Goal: Information Seeking & Learning: Learn about a topic

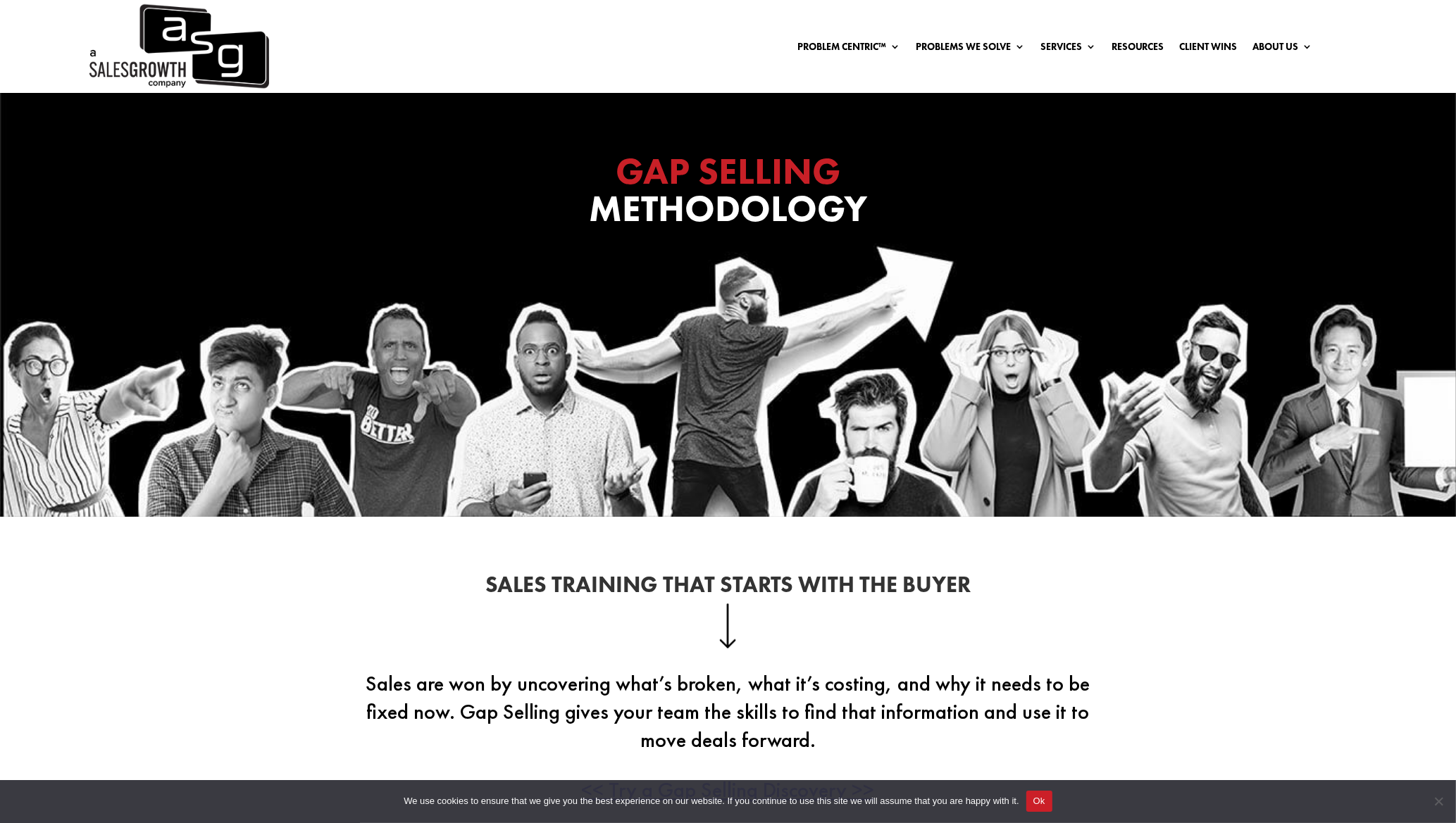
click at [163, 34] on img at bounding box center [177, 46] width 182 height 93
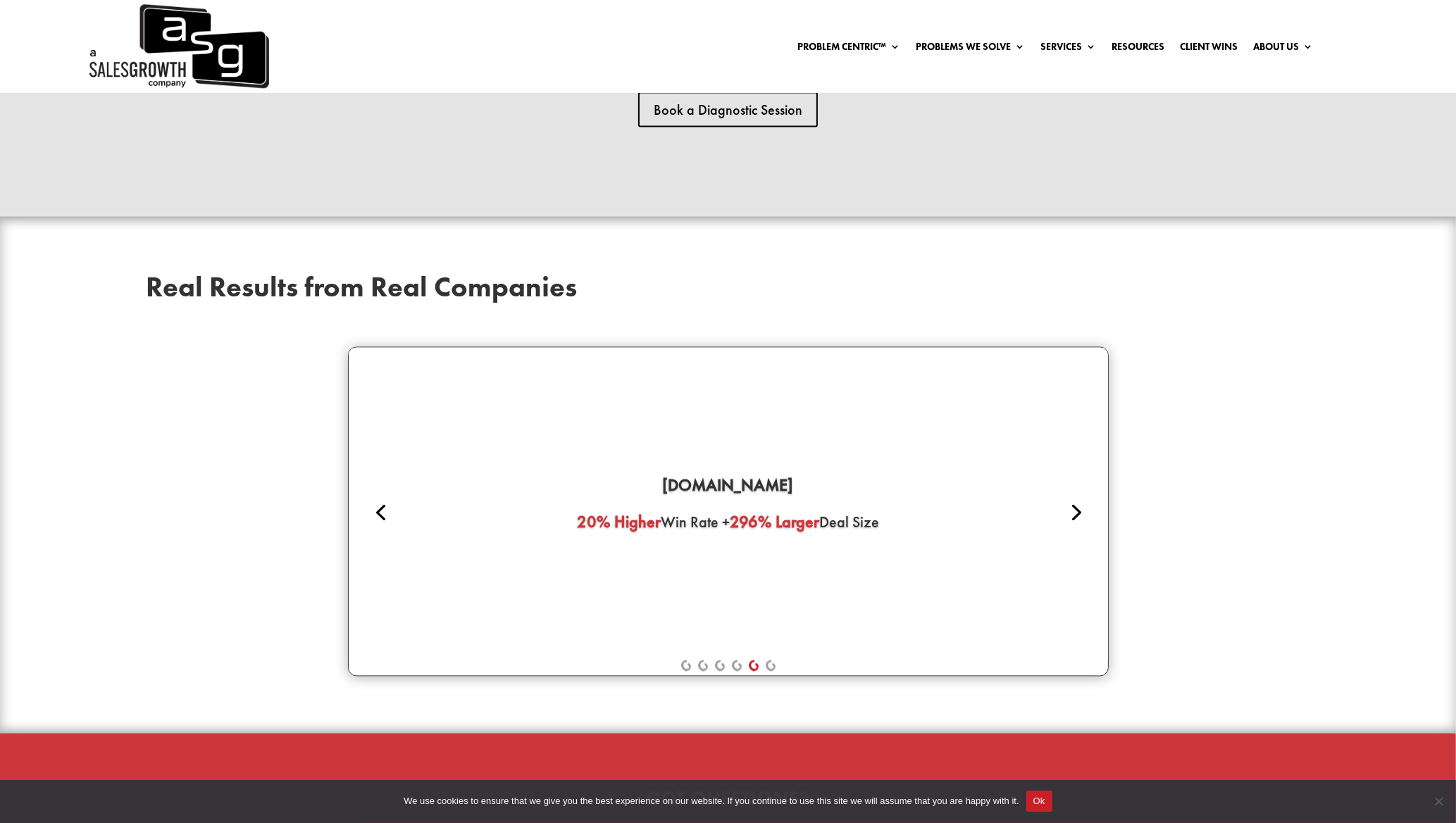
scroll to position [3443, 0]
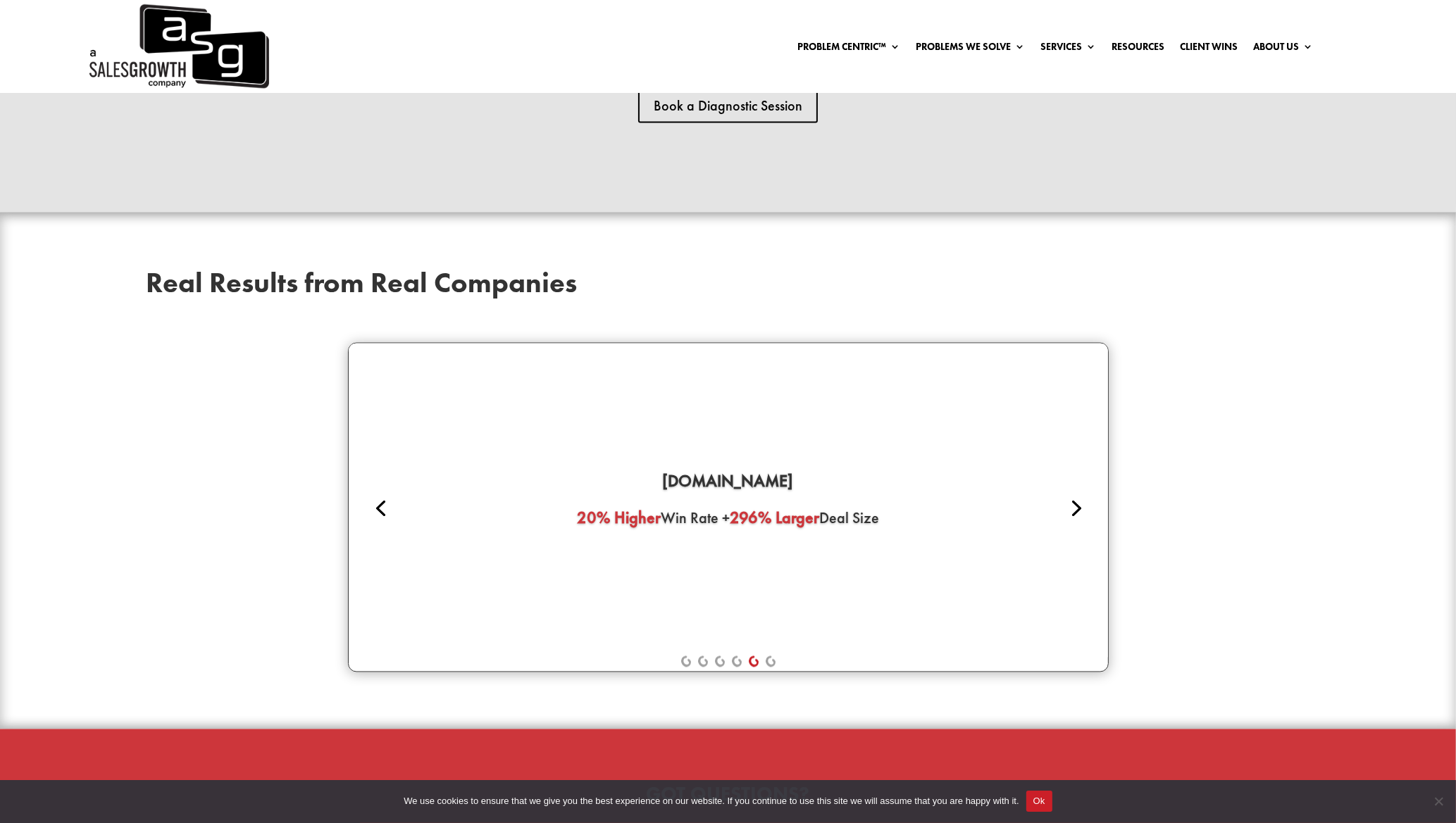
click at [1074, 502] on link "Next" at bounding box center [1075, 507] width 34 height 34
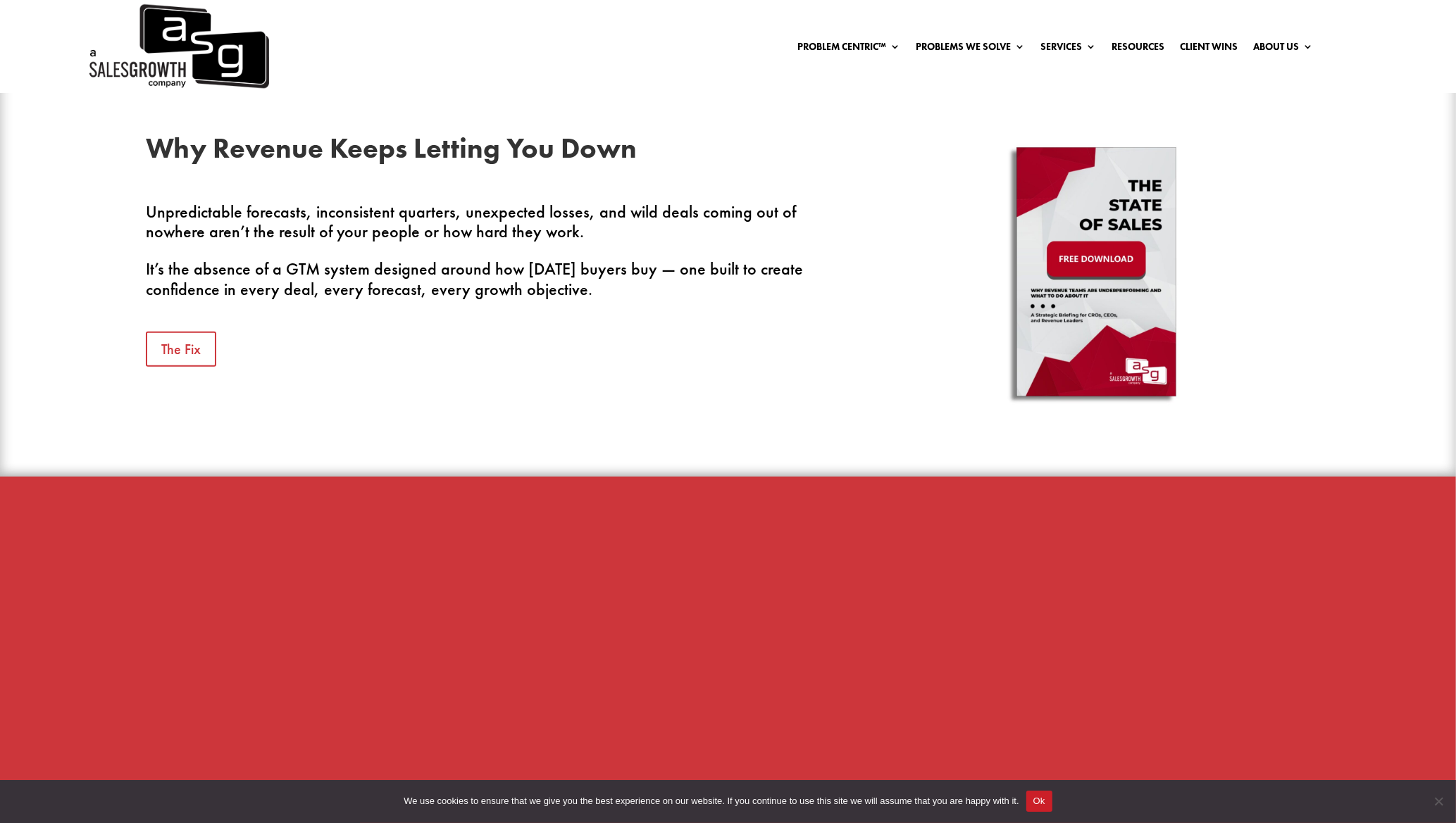
scroll to position [0, 0]
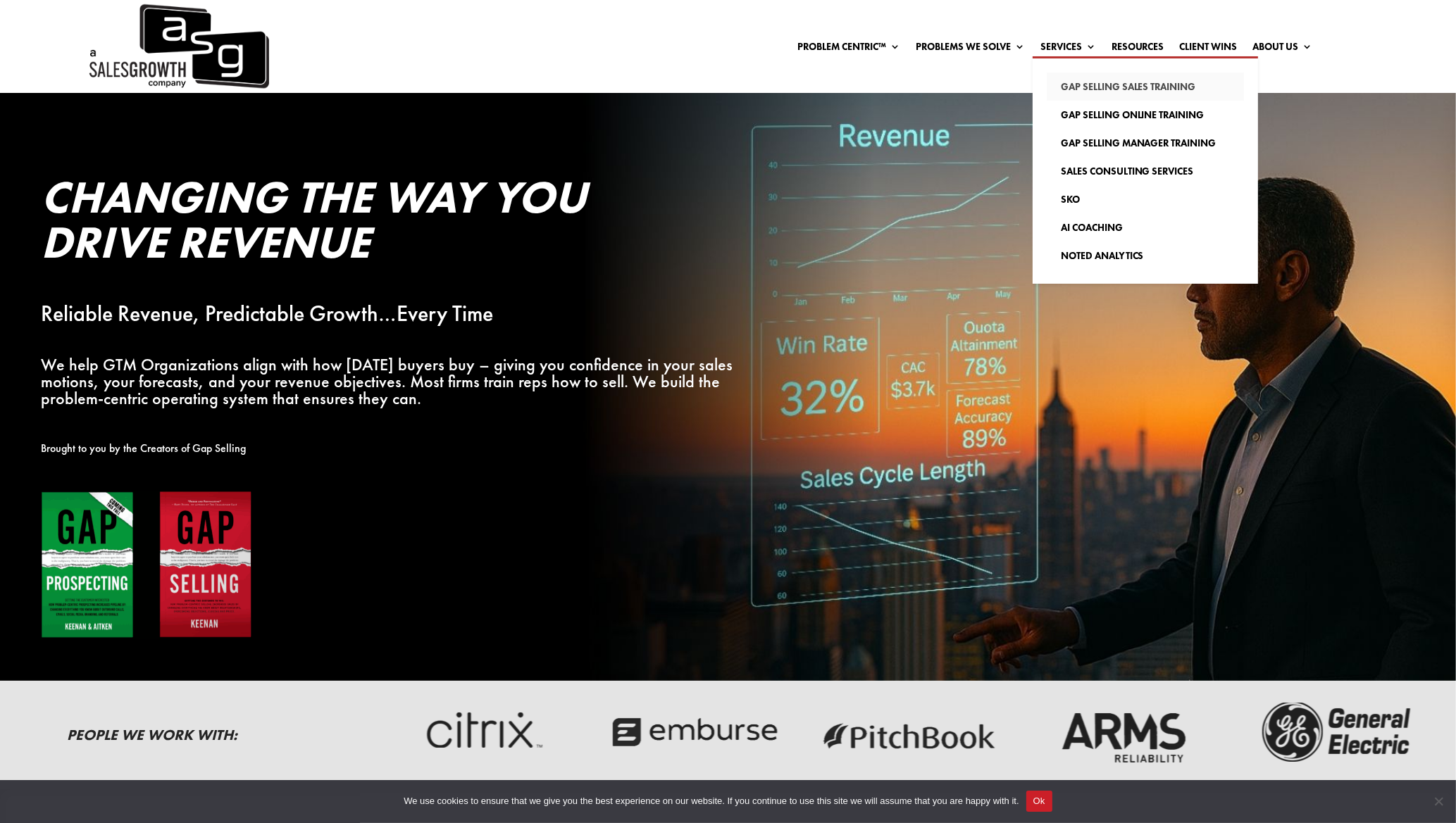
click at [1082, 83] on link "Gap Selling Sales Training" at bounding box center [1145, 86] width 197 height 28
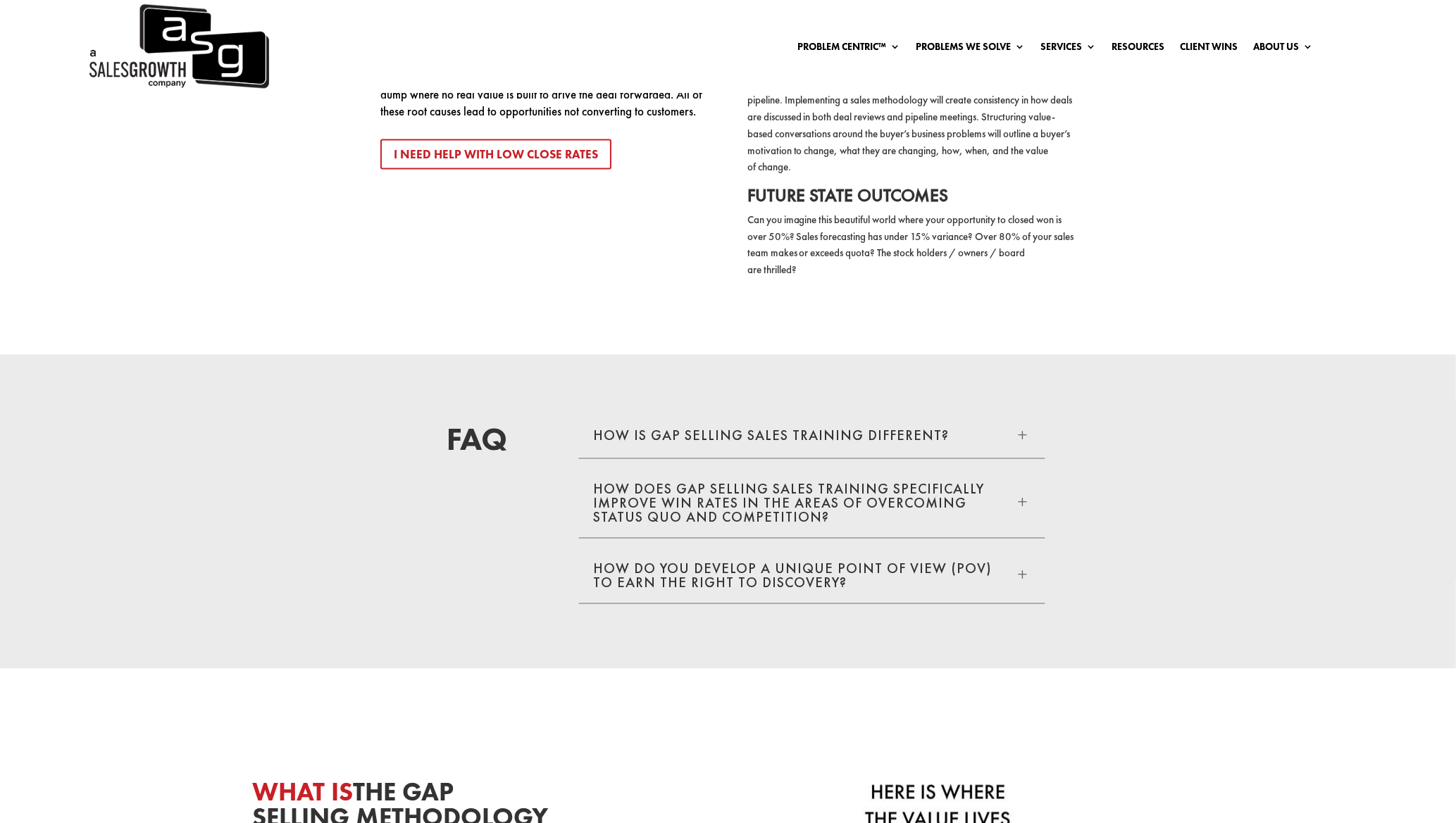
scroll to position [2827, 0]
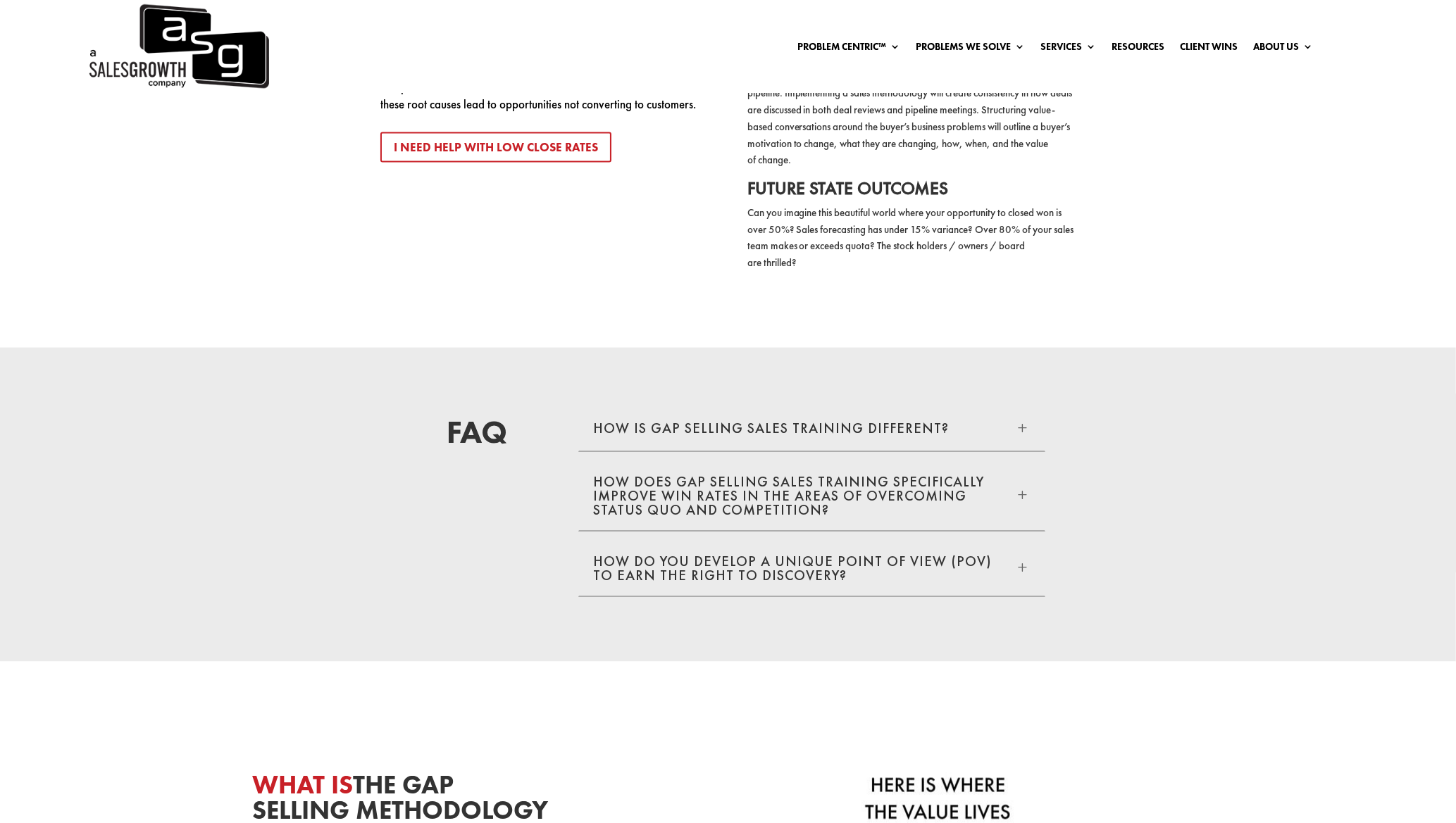
click at [875, 421] on h5 "How is GAP Selling sales training different?" at bounding box center [771, 428] width 356 height 15
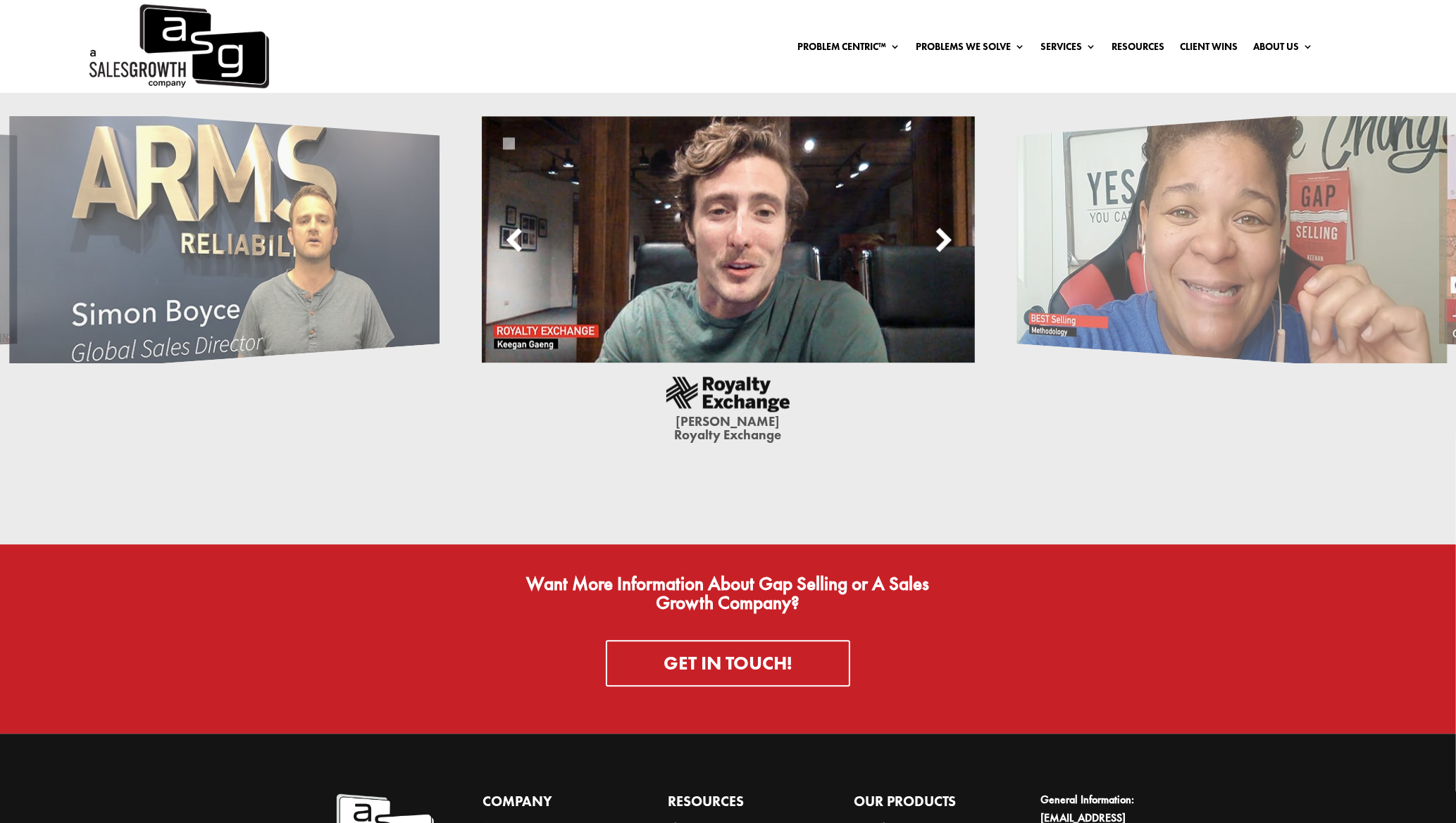
scroll to position [4181, 0]
